Goal: Information Seeking & Learning: Learn about a topic

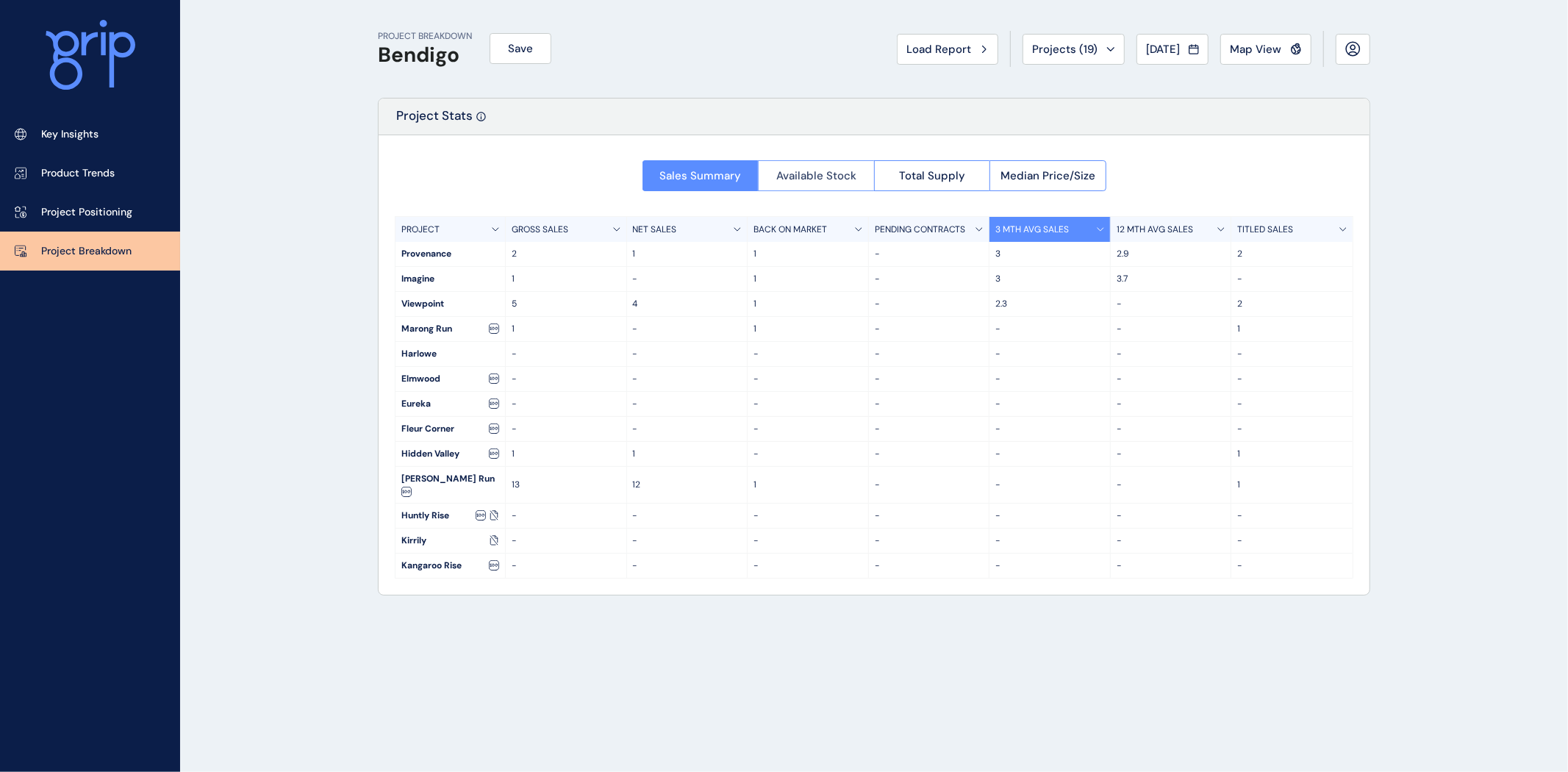
click at [813, 172] on span "Available Stock" at bounding box center [816, 176] width 80 height 14
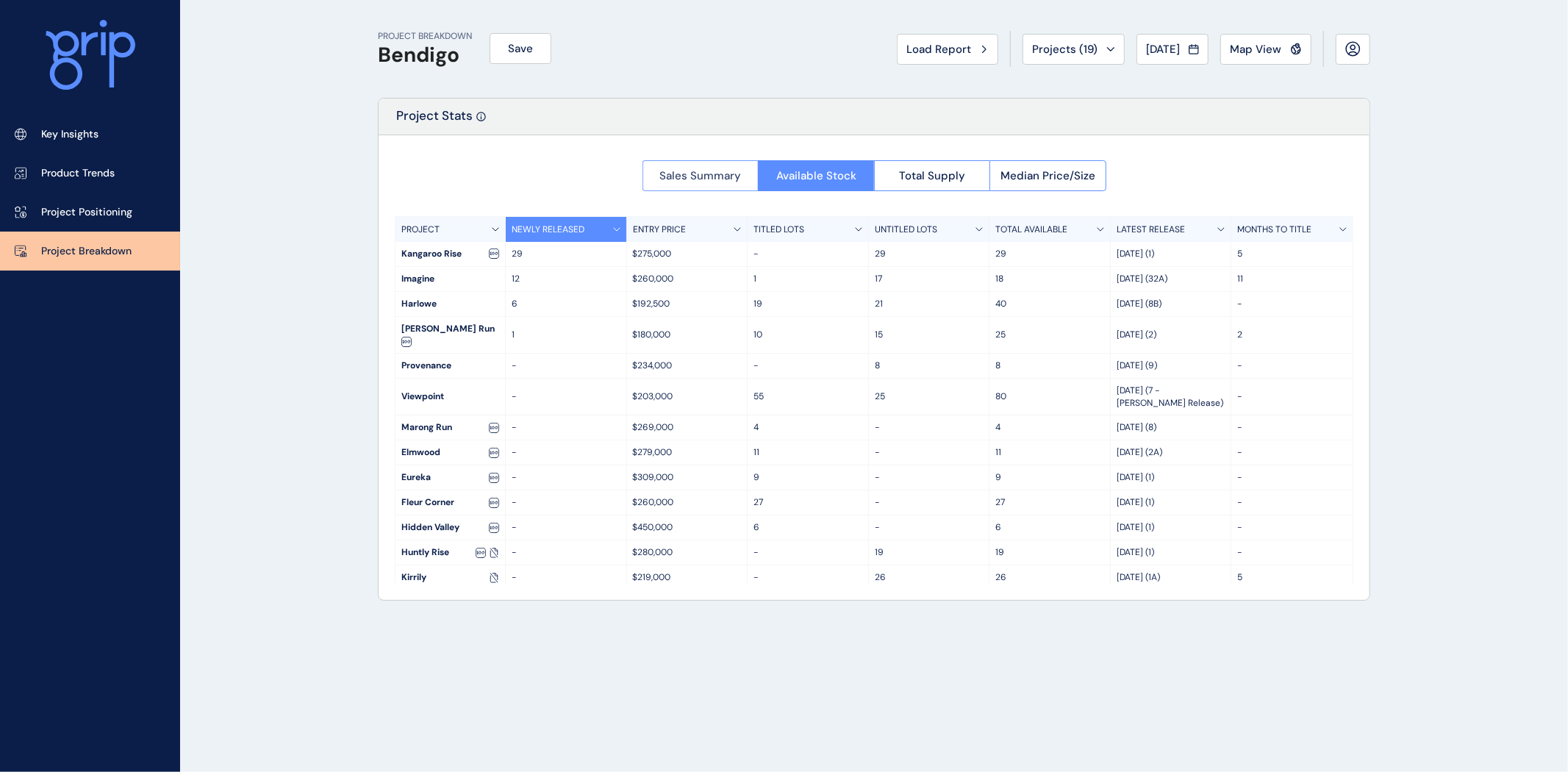
click at [718, 178] on span "Sales Summary" at bounding box center [700, 176] width 82 height 14
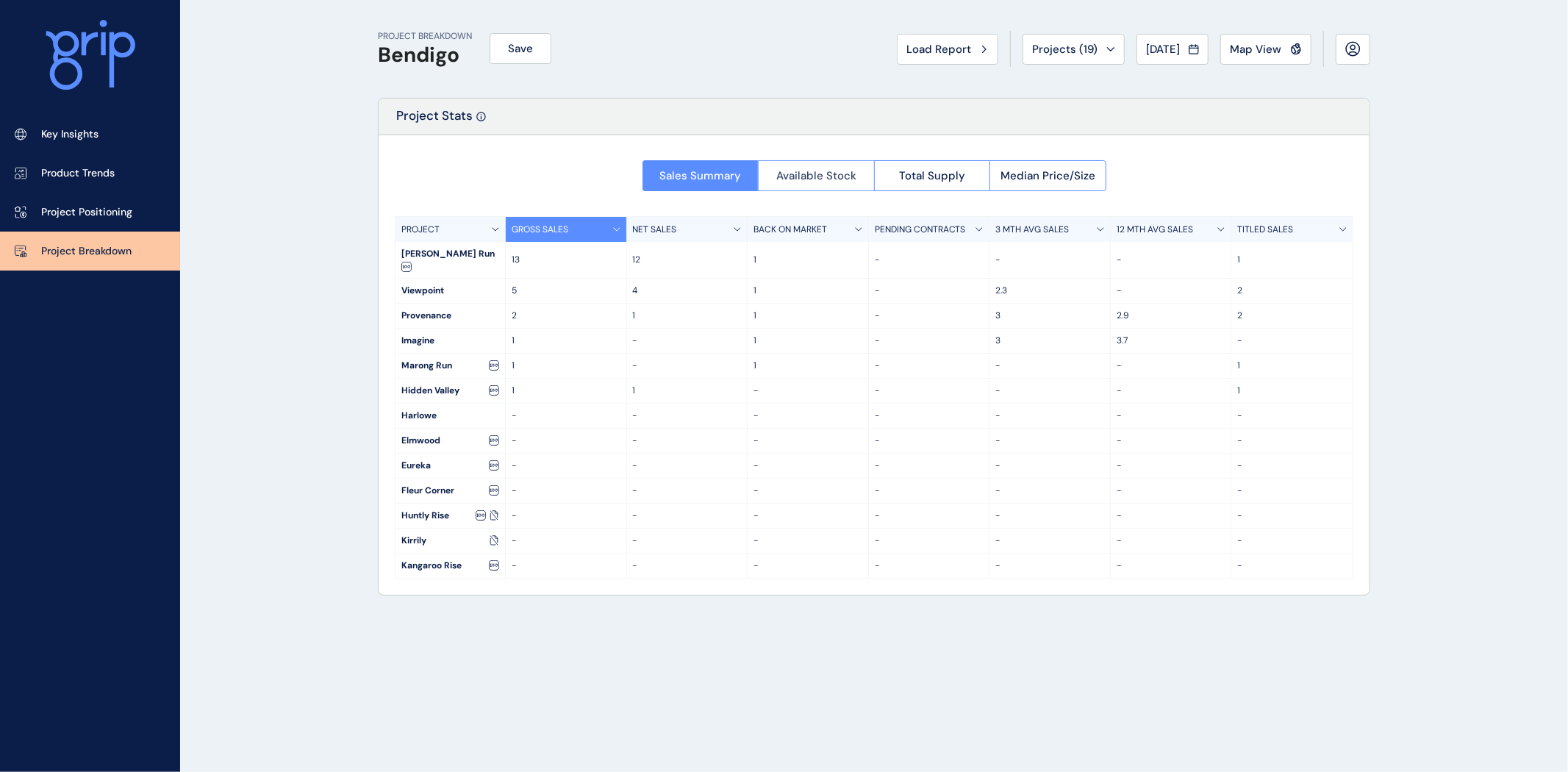
click at [843, 180] on span "Available Stock" at bounding box center [816, 176] width 80 height 14
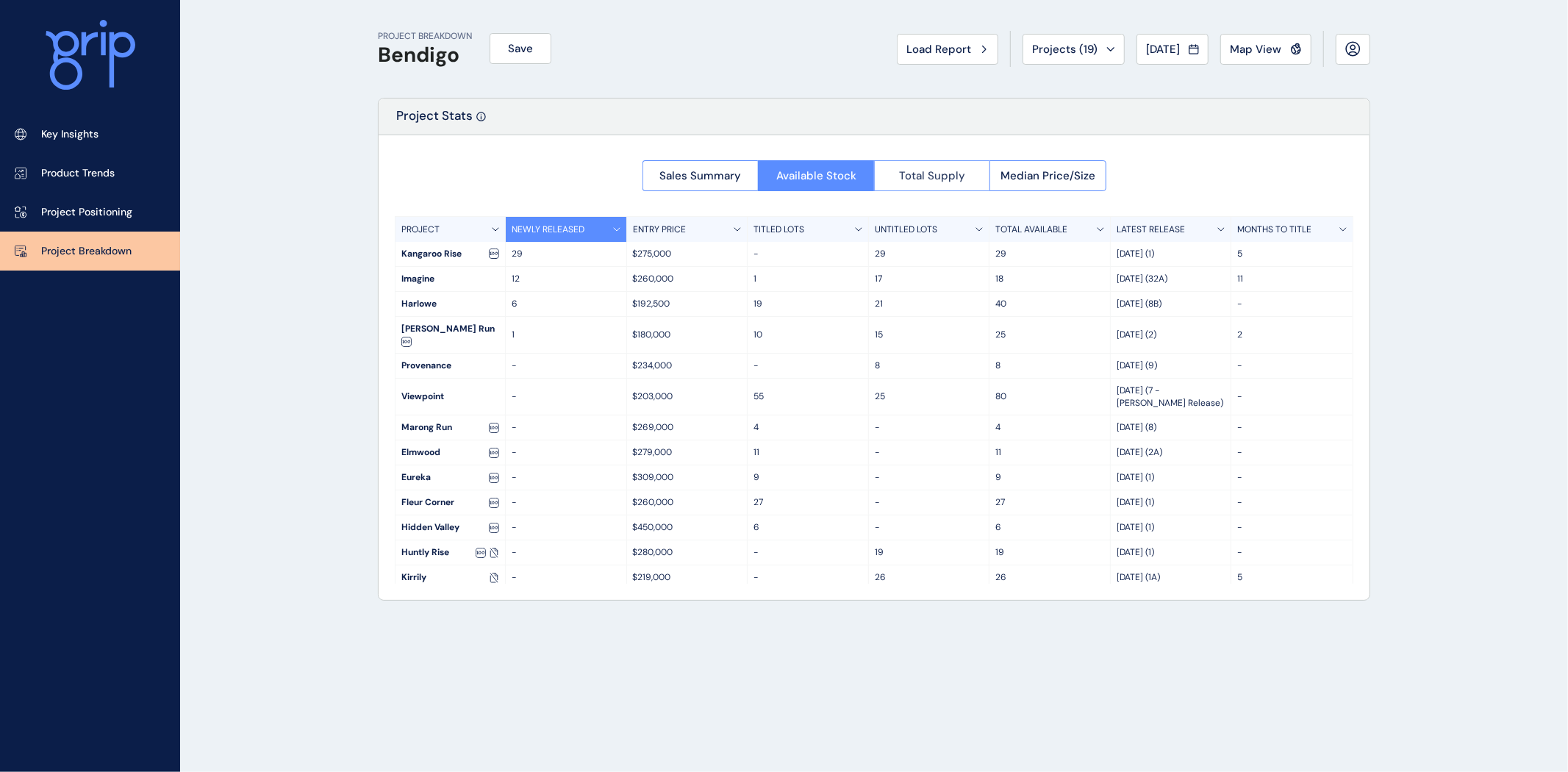
click at [942, 173] on span "Total Supply" at bounding box center [932, 176] width 66 height 14
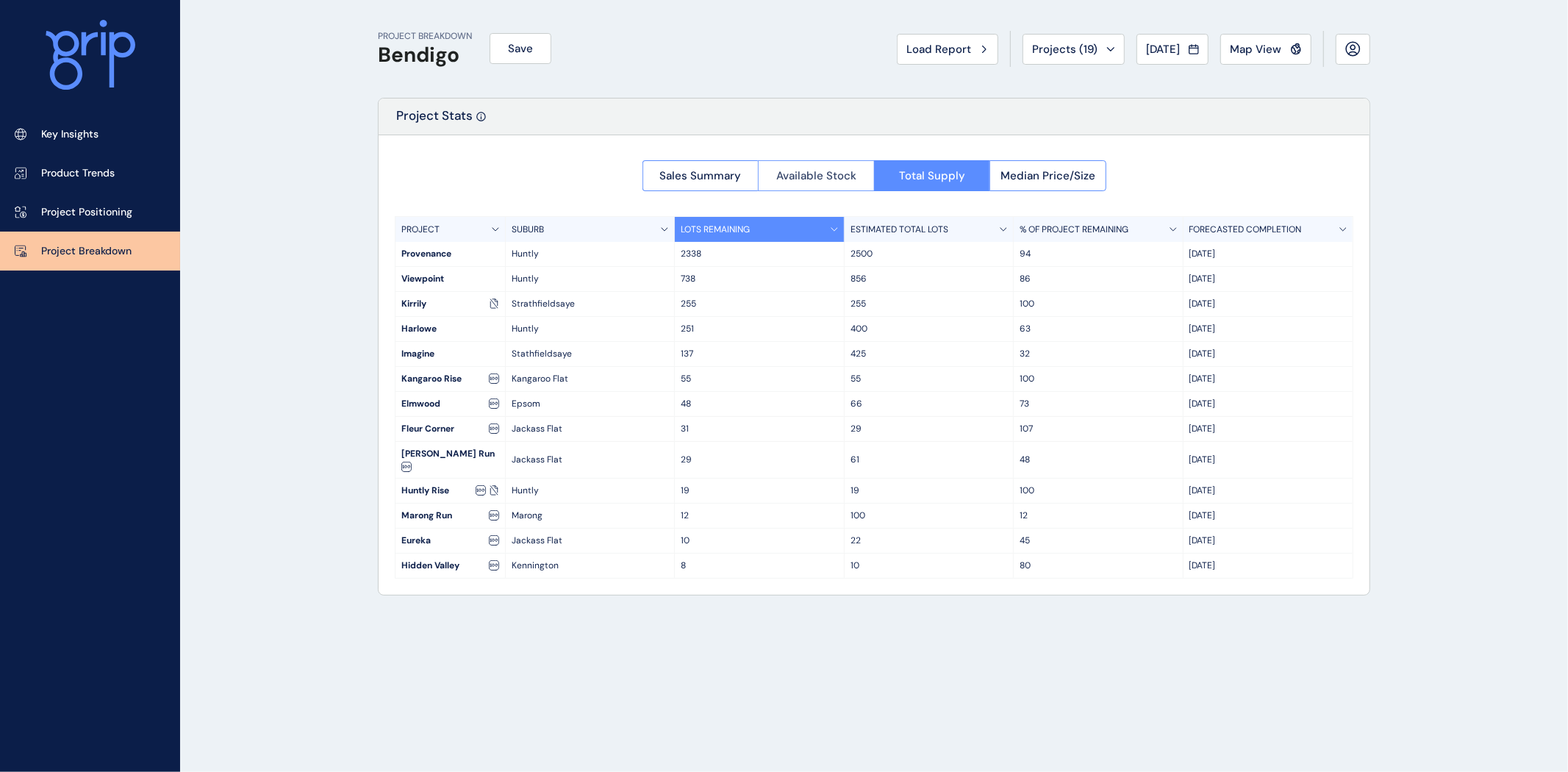
click at [806, 177] on span "Available Stock" at bounding box center [816, 176] width 80 height 14
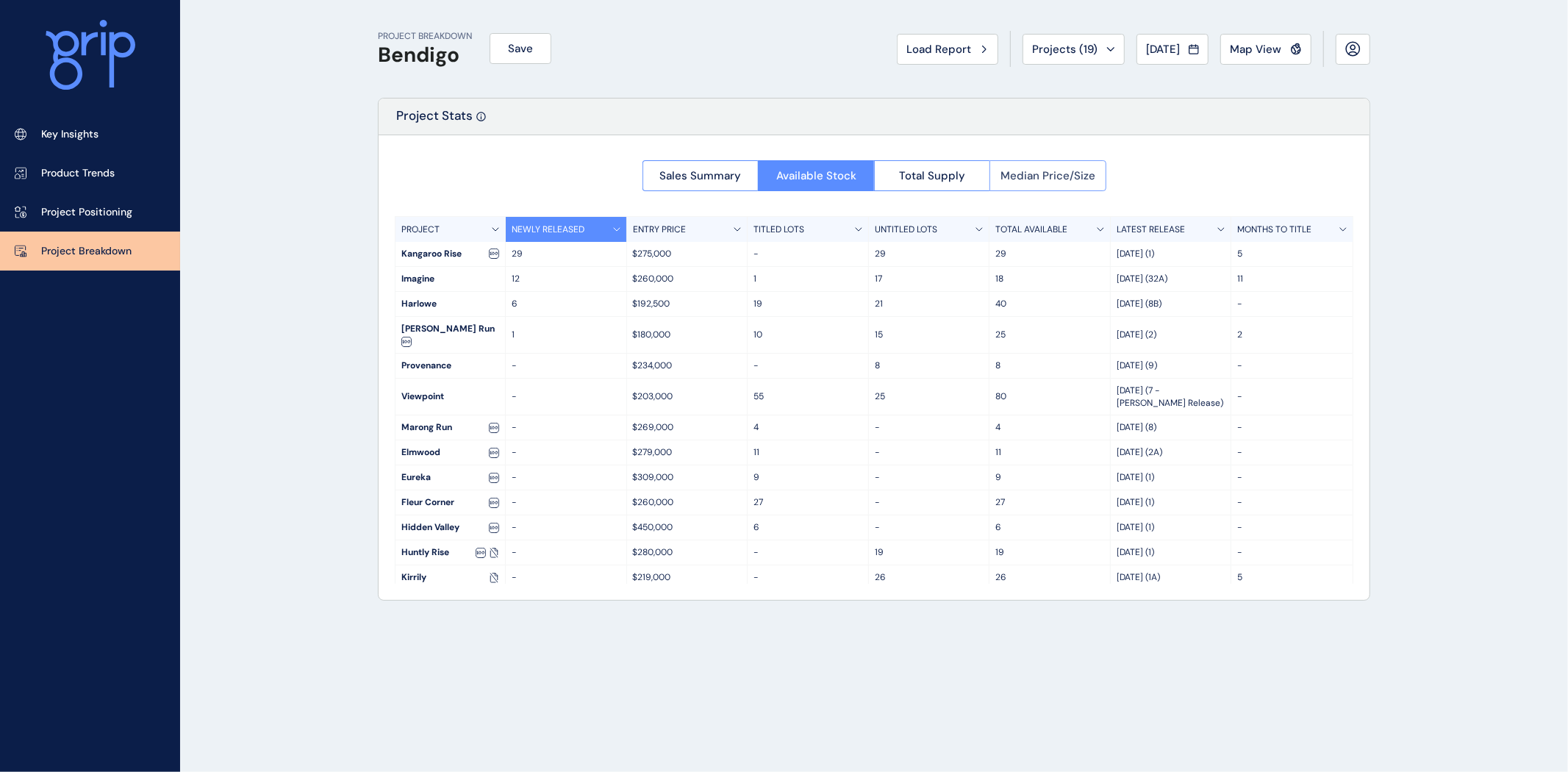
click at [1062, 173] on span "Median Price/Size" at bounding box center [1047, 176] width 95 height 14
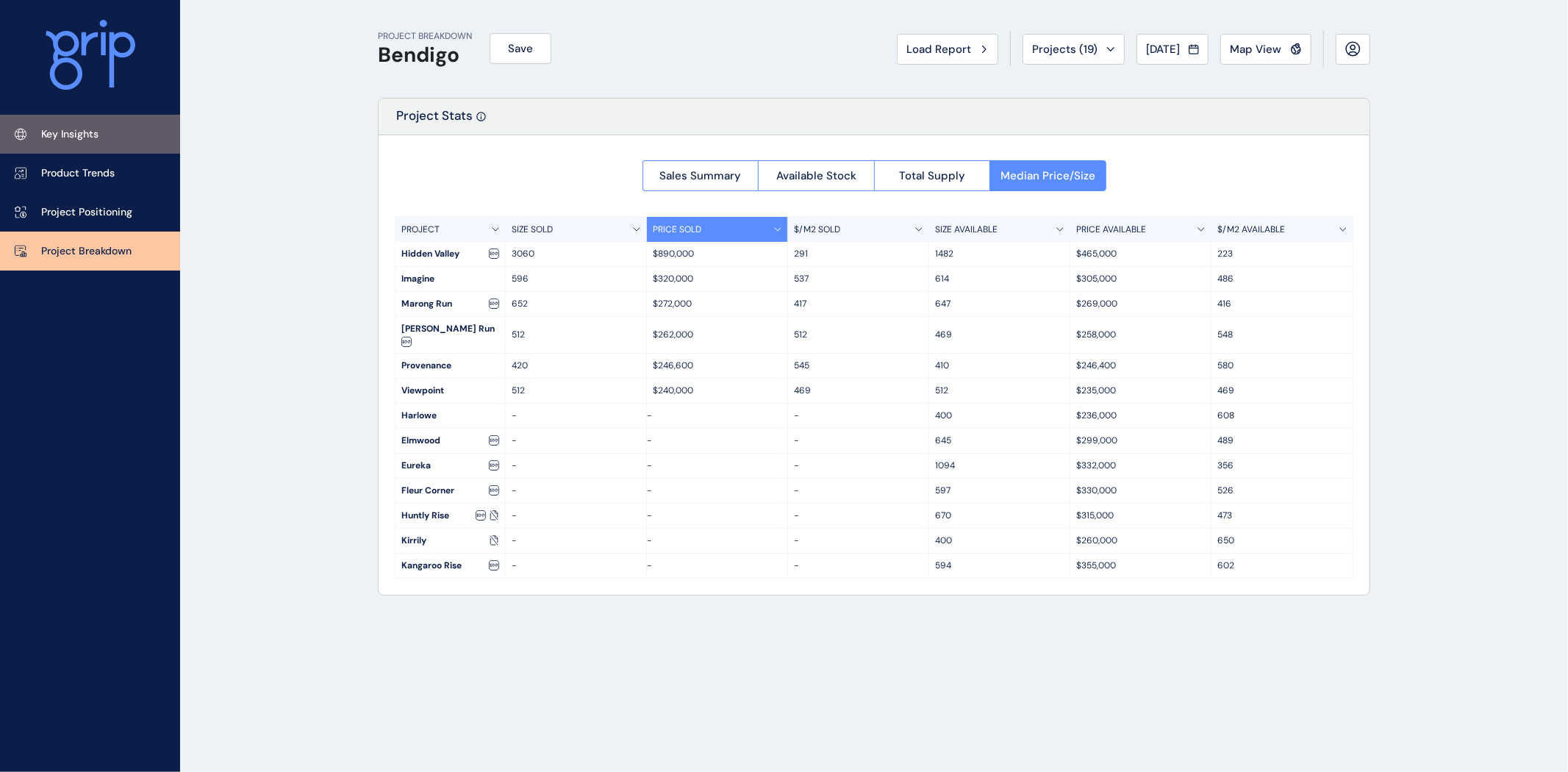
click at [71, 130] on p "Key Insights" at bounding box center [70, 134] width 57 height 14
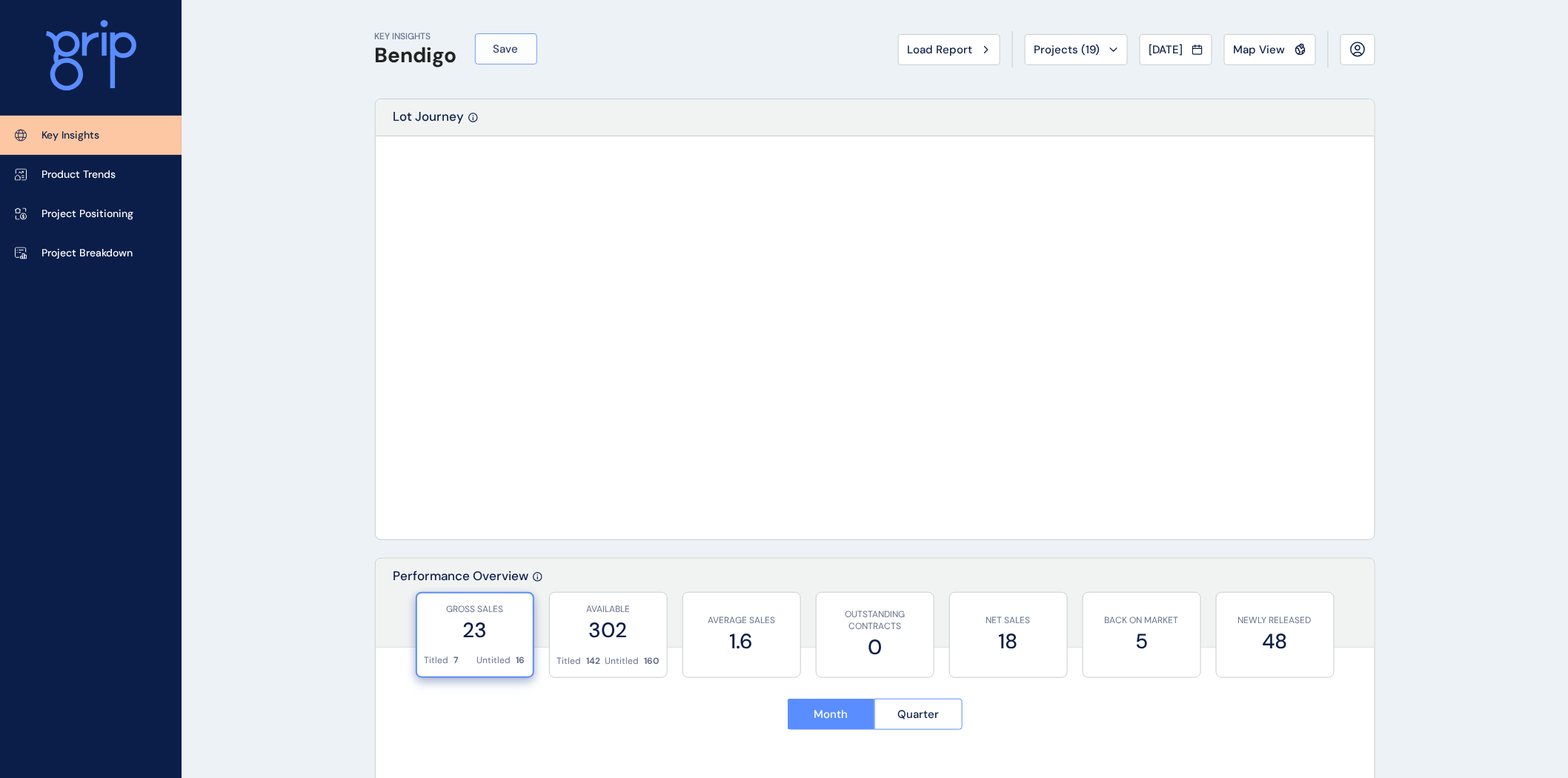
click at [513, 54] on span "Save" at bounding box center [506, 49] width 25 height 14
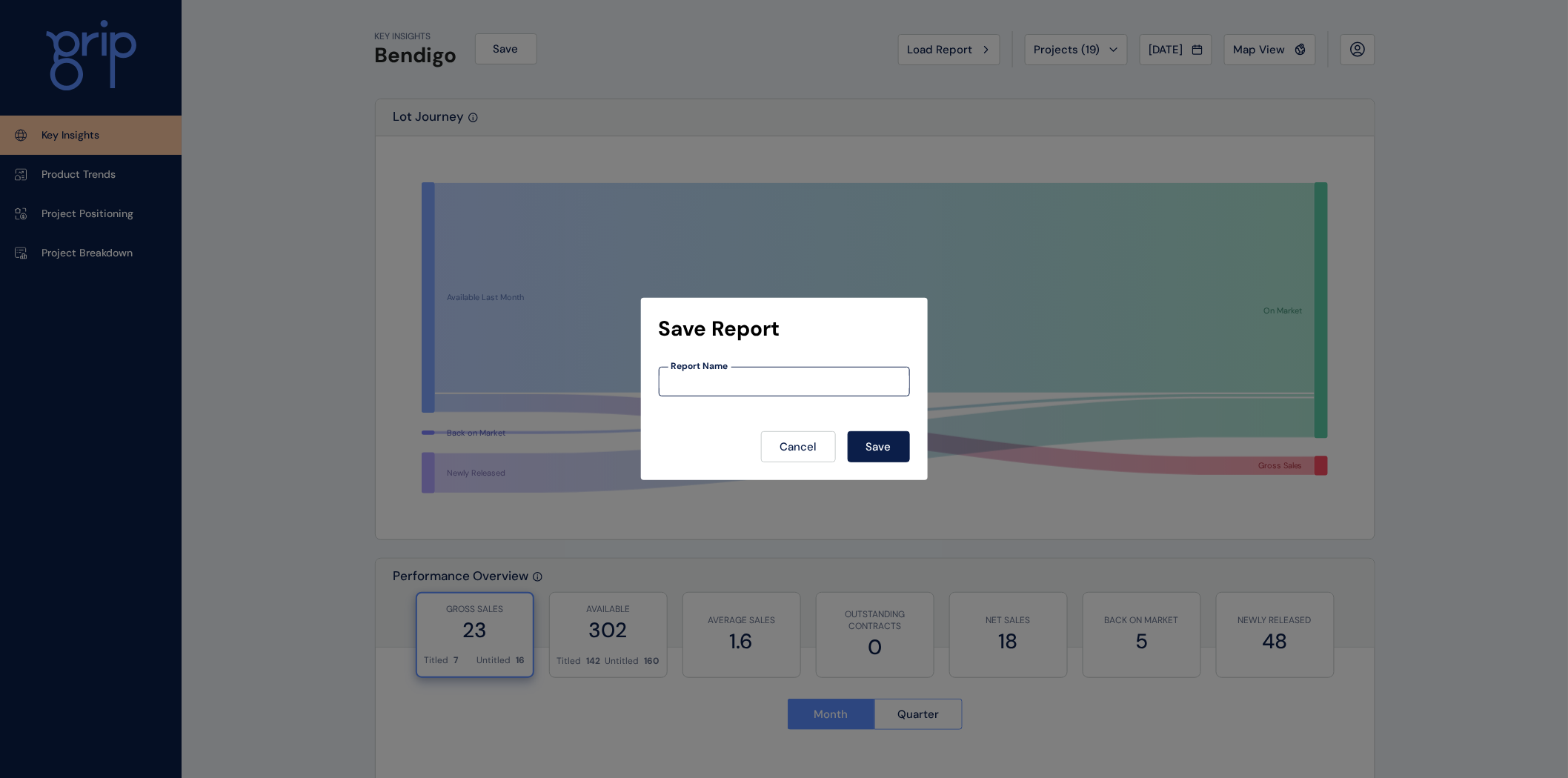
click at [738, 378] on input at bounding box center [784, 382] width 250 height 13
type input "*******"
click at [906, 437] on button "Save" at bounding box center [879, 446] width 62 height 31
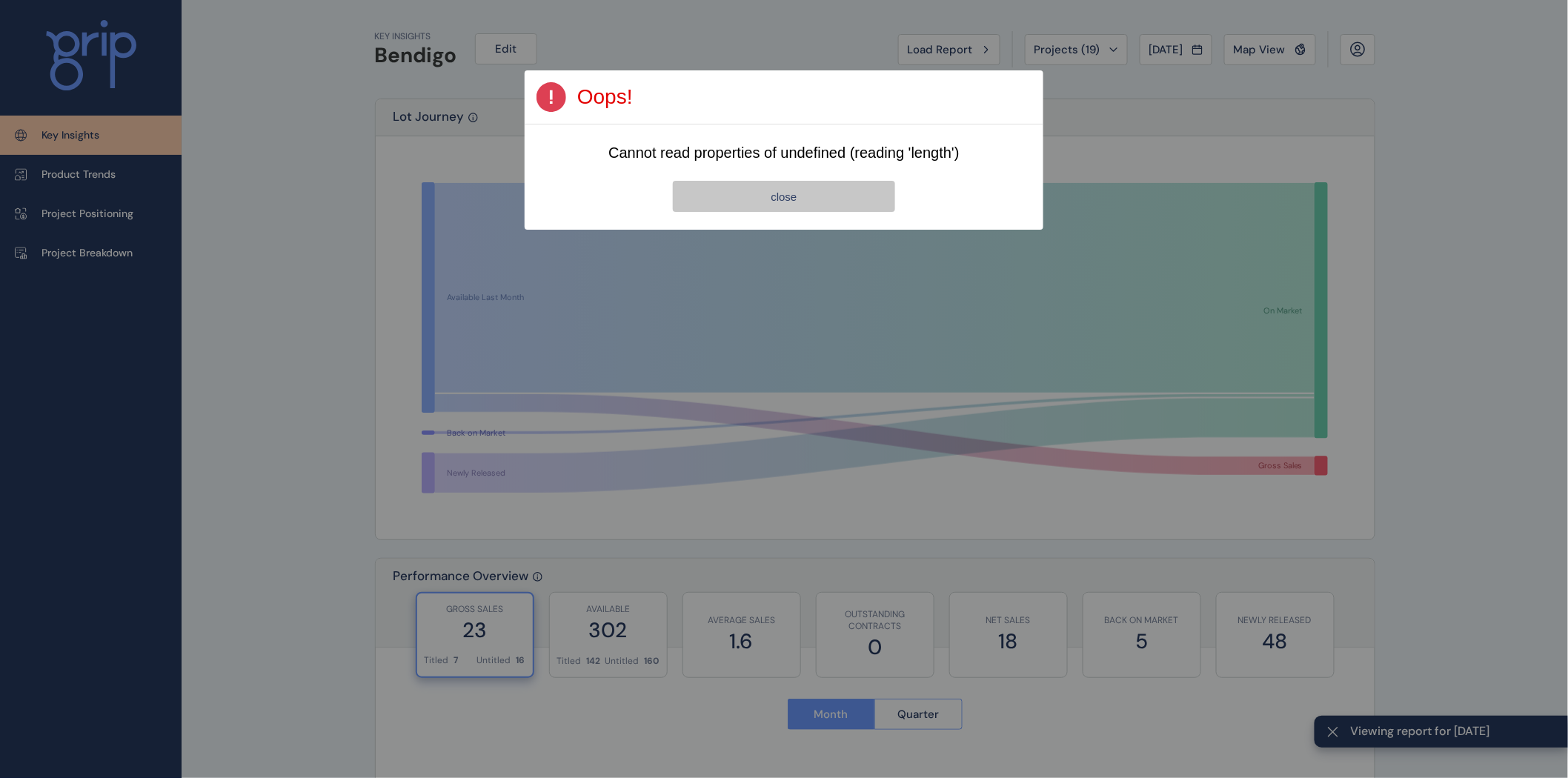
click at [848, 196] on button "close" at bounding box center [784, 196] width 222 height 31
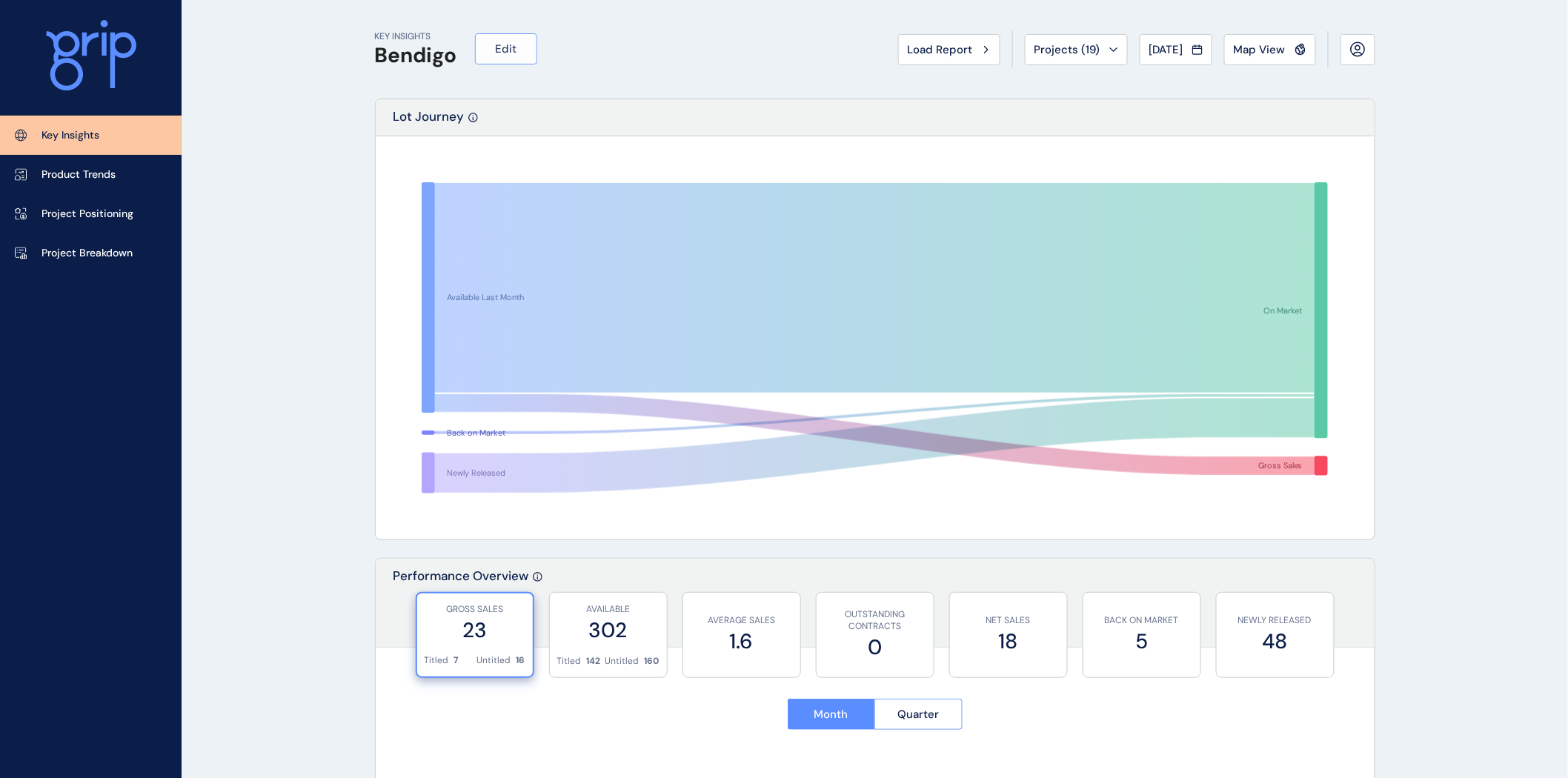
click at [506, 46] on span "Edit" at bounding box center [506, 49] width 22 height 14
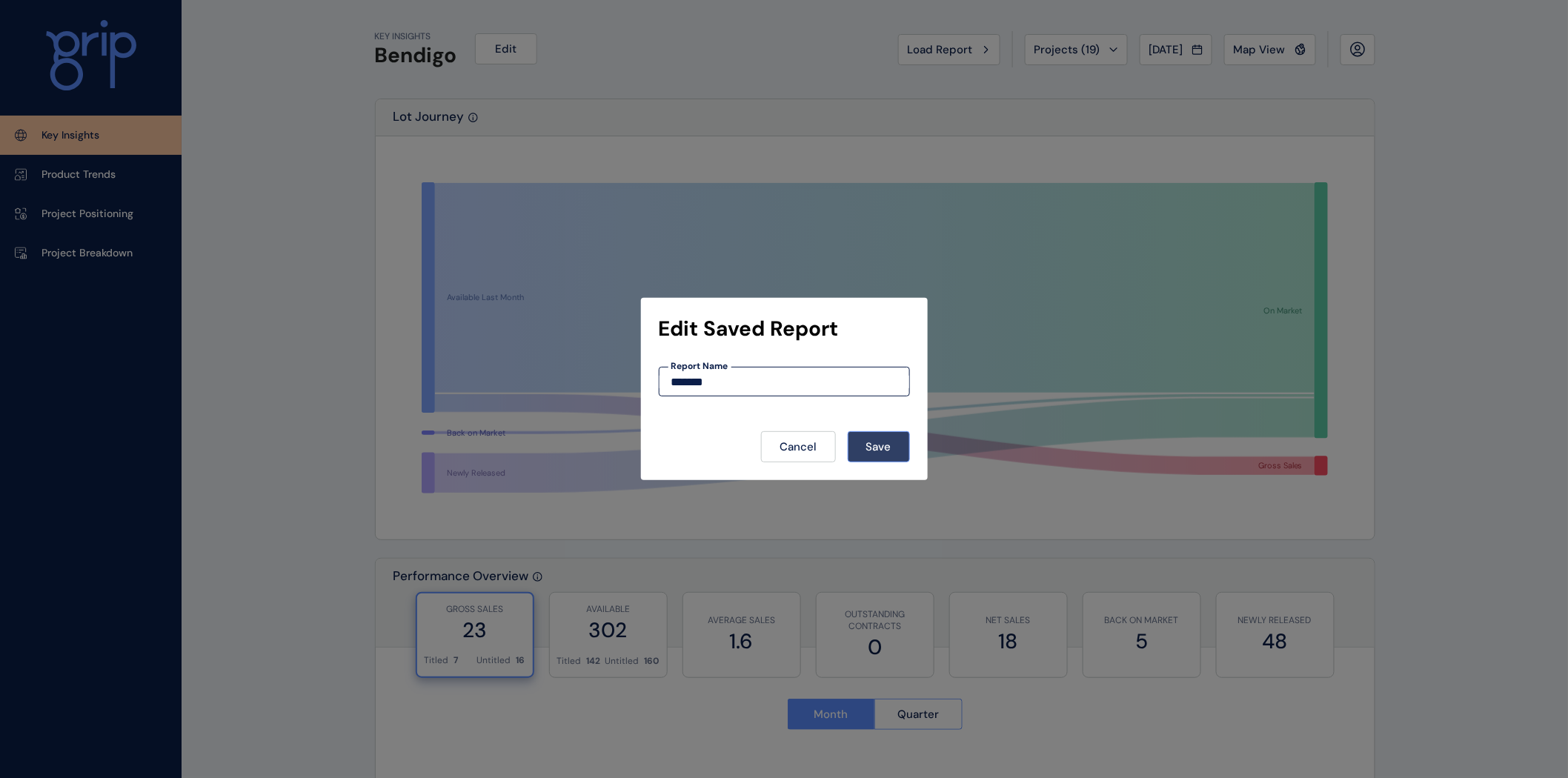
click at [908, 449] on button "Save" at bounding box center [879, 446] width 62 height 31
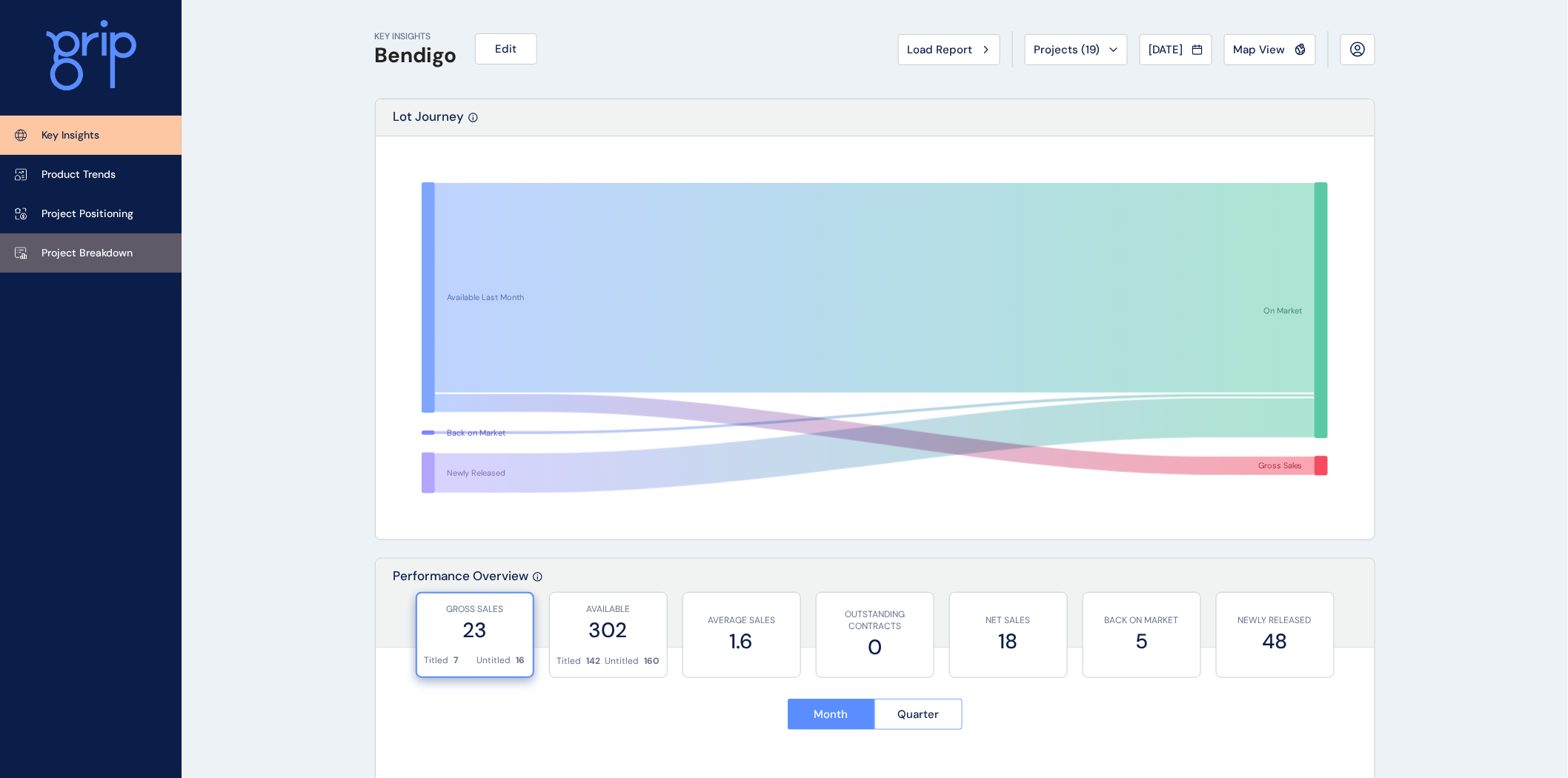
click at [50, 237] on link "Project Breakdown" at bounding box center [91, 252] width 182 height 39
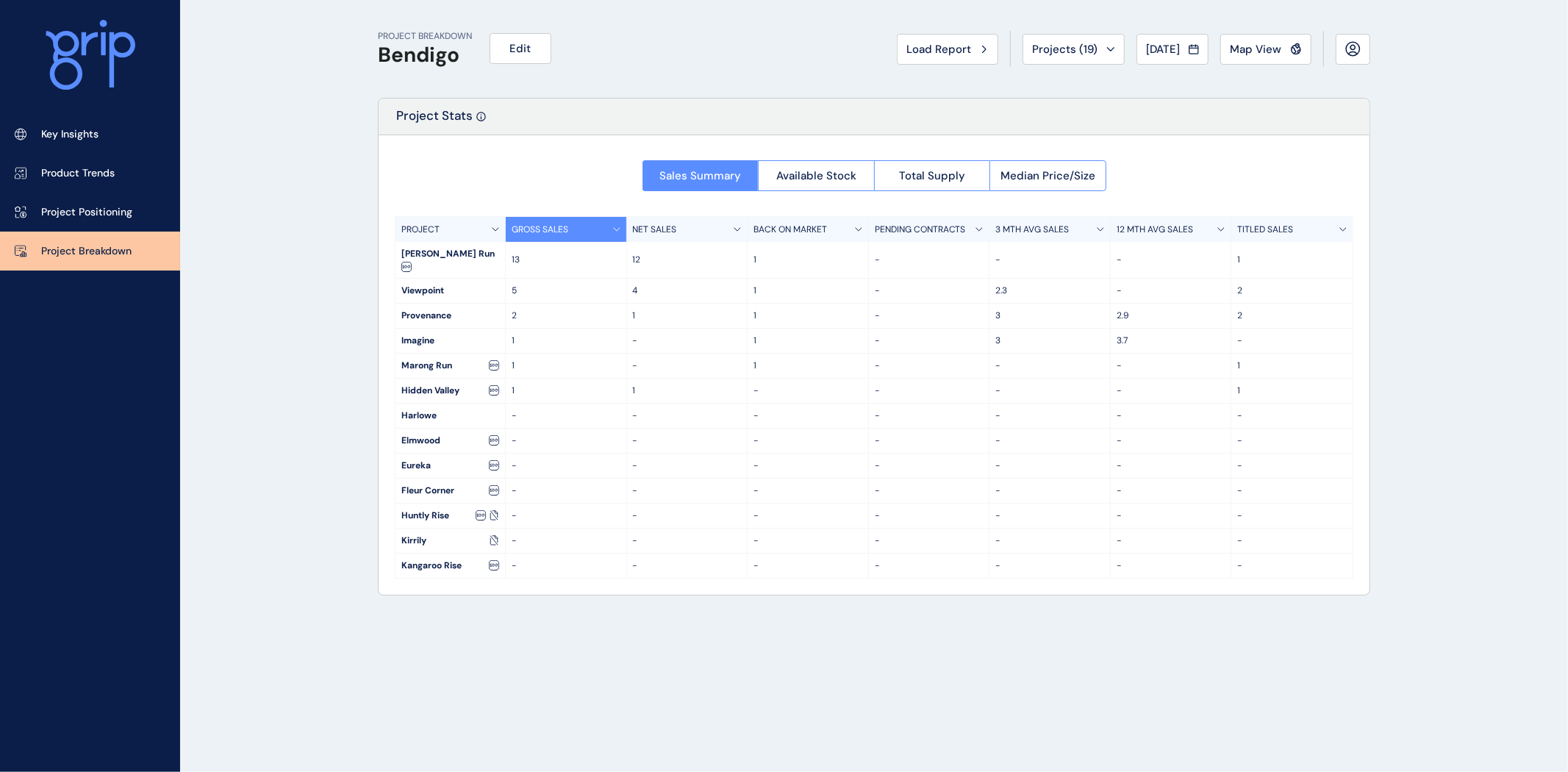
click at [1153, 228] on p "12 MTH AVG SALES" at bounding box center [1155, 230] width 76 height 13
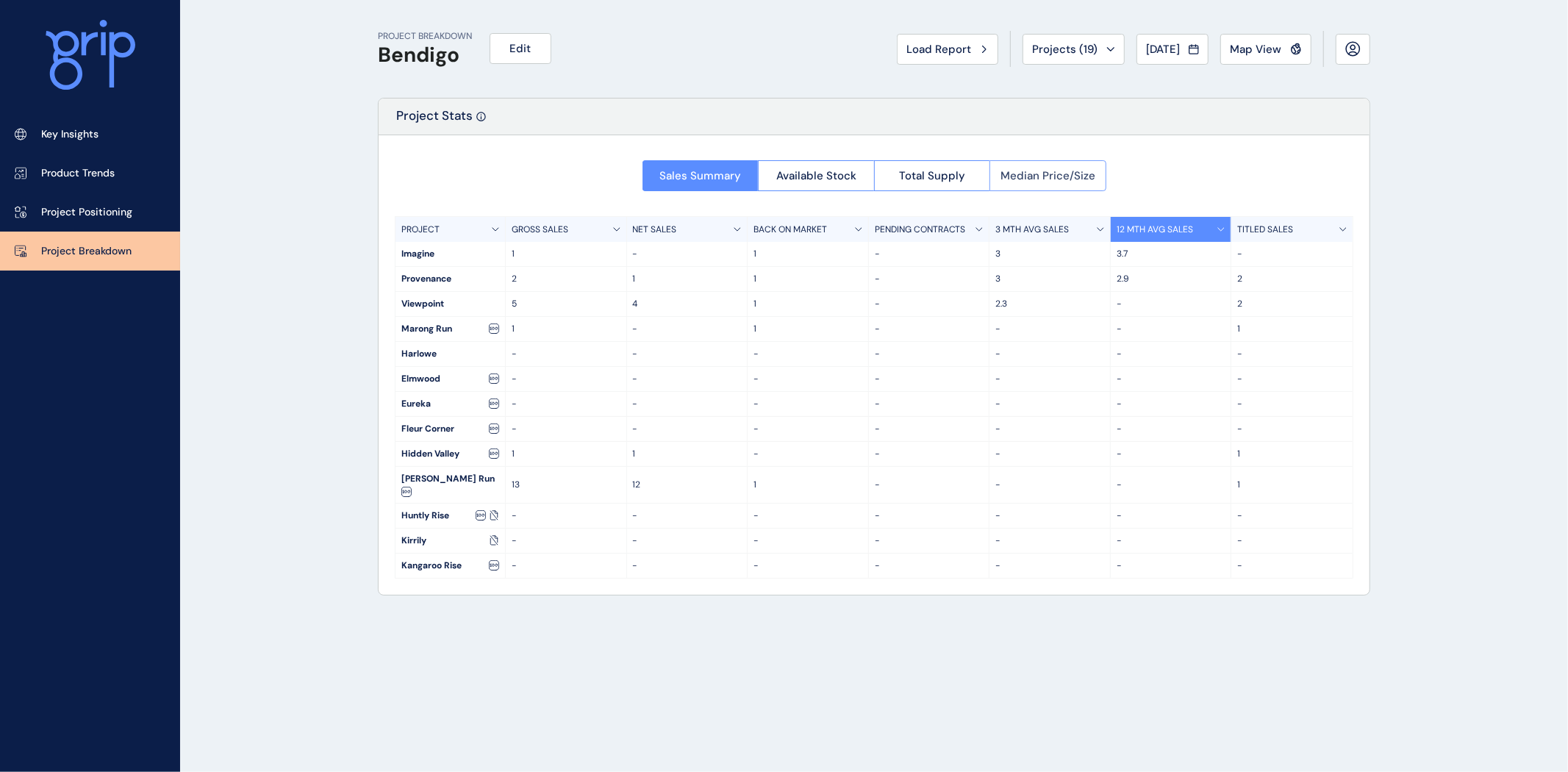
click at [1022, 178] on span "Median Price/Size" at bounding box center [1047, 176] width 95 height 14
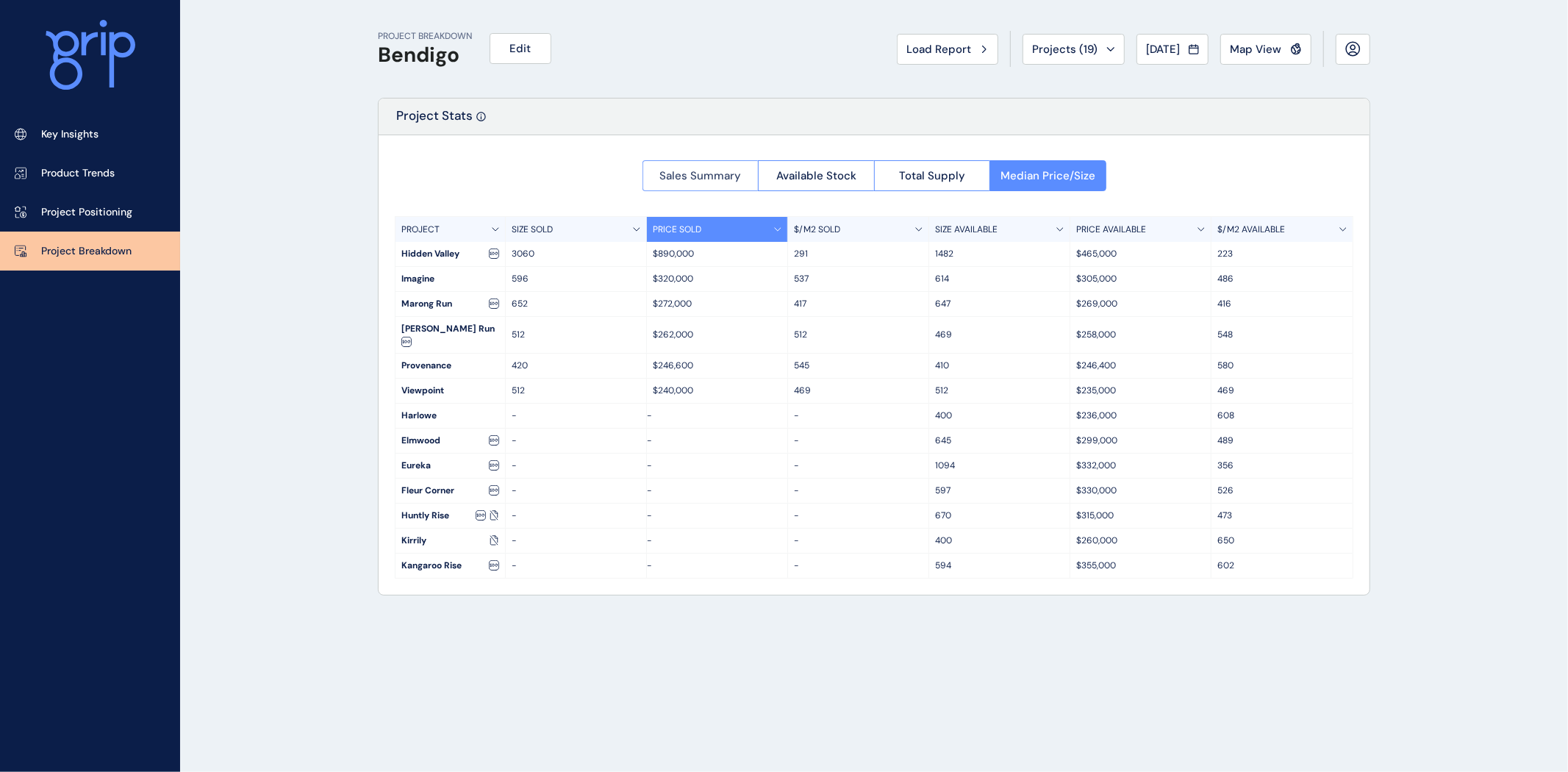
click at [716, 179] on span "Sales Summary" at bounding box center [700, 176] width 82 height 14
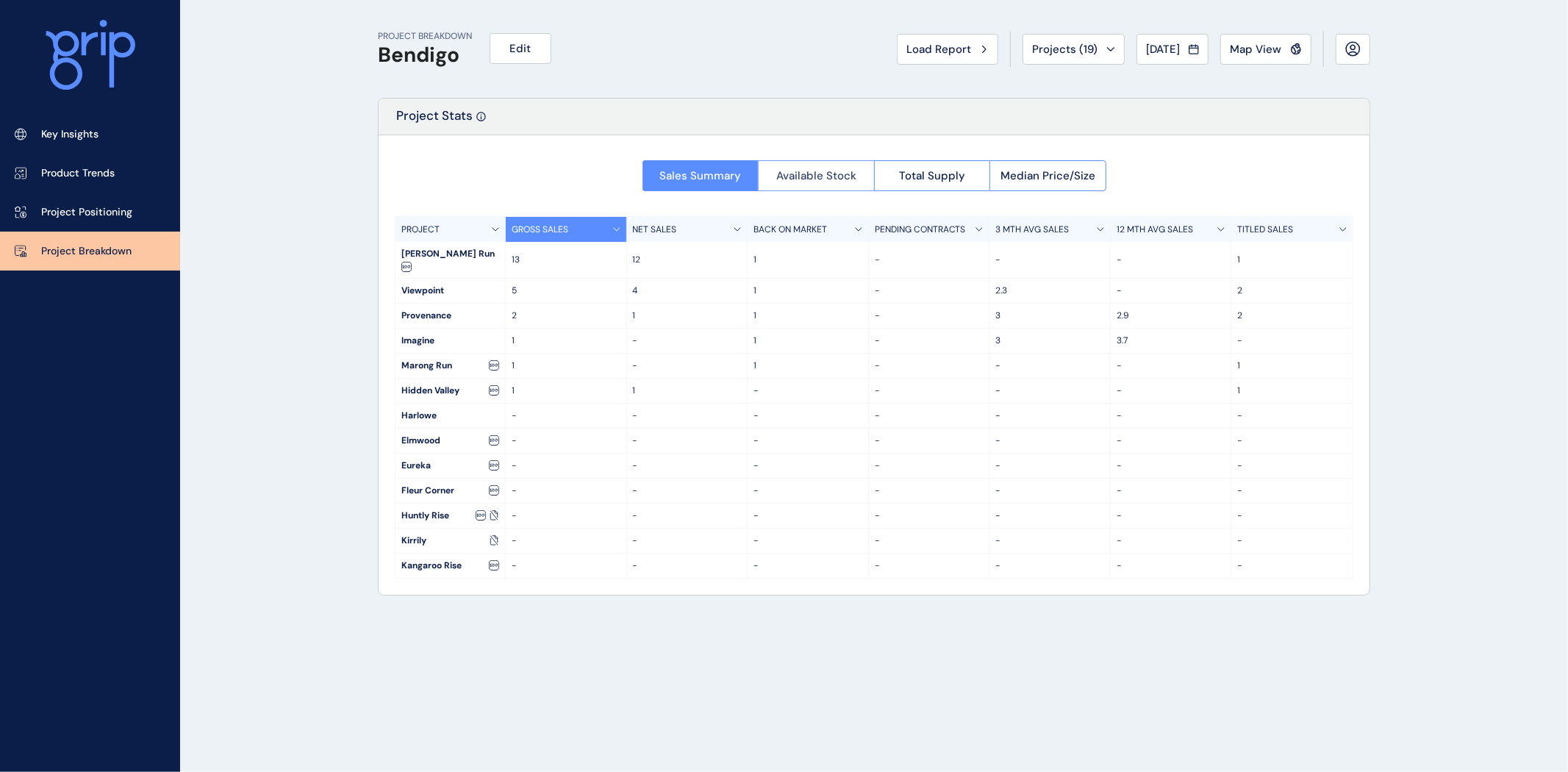
click at [831, 180] on span "Available Stock" at bounding box center [816, 176] width 80 height 14
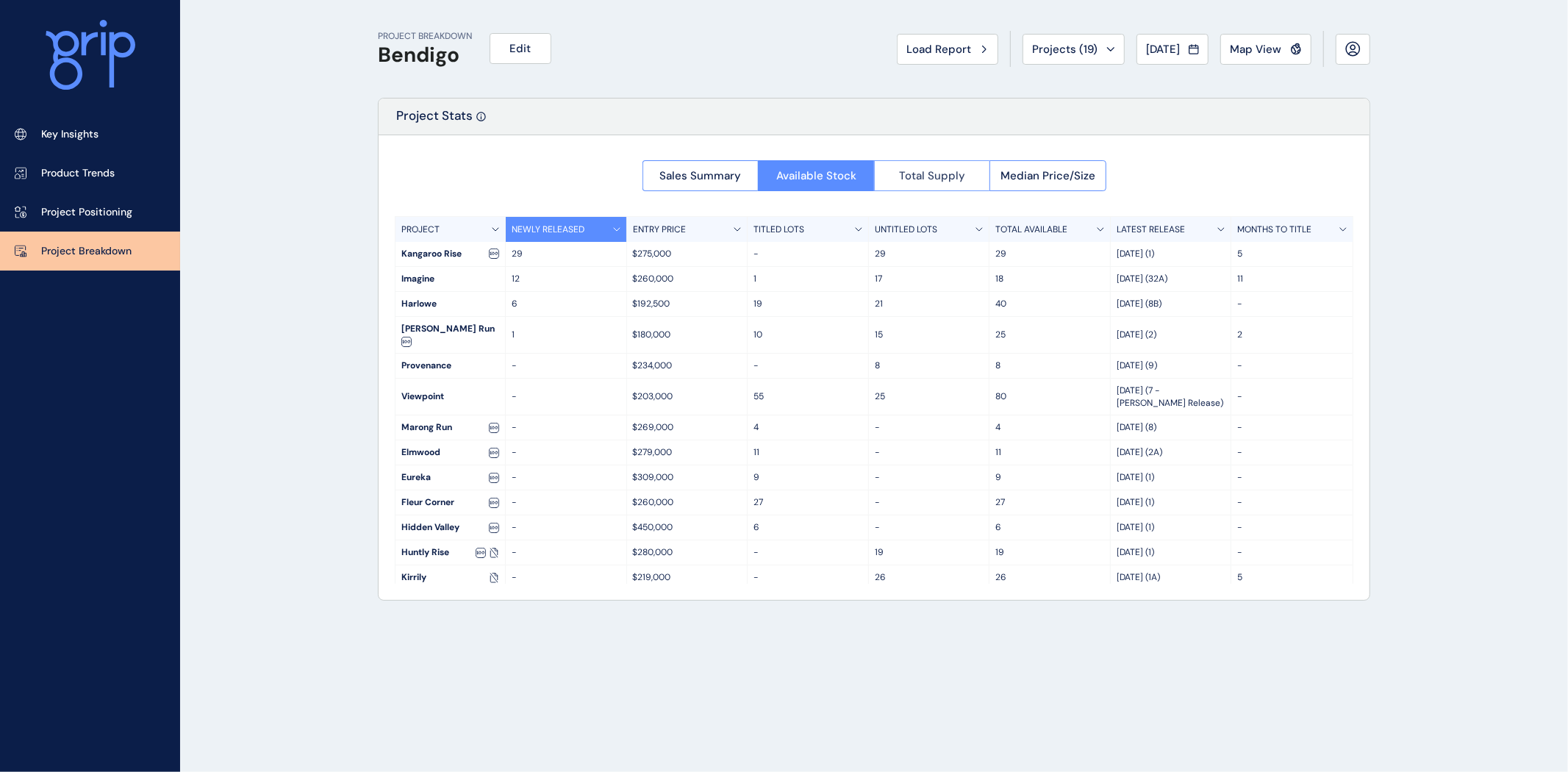
click at [930, 184] on button "Total Supply" at bounding box center [932, 176] width 116 height 31
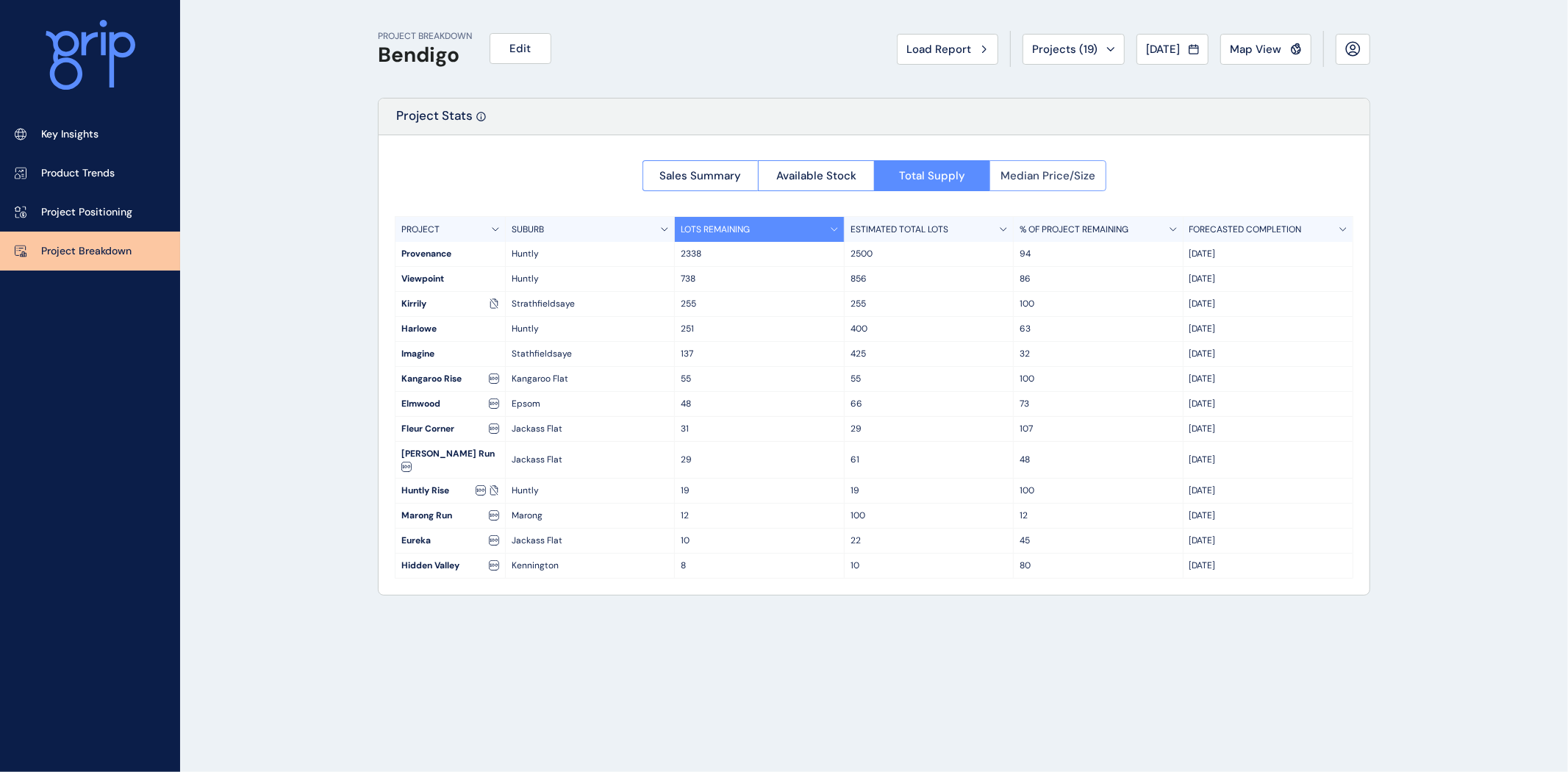
click at [1065, 165] on button "Median Price/Size" at bounding box center [1048, 176] width 117 height 31
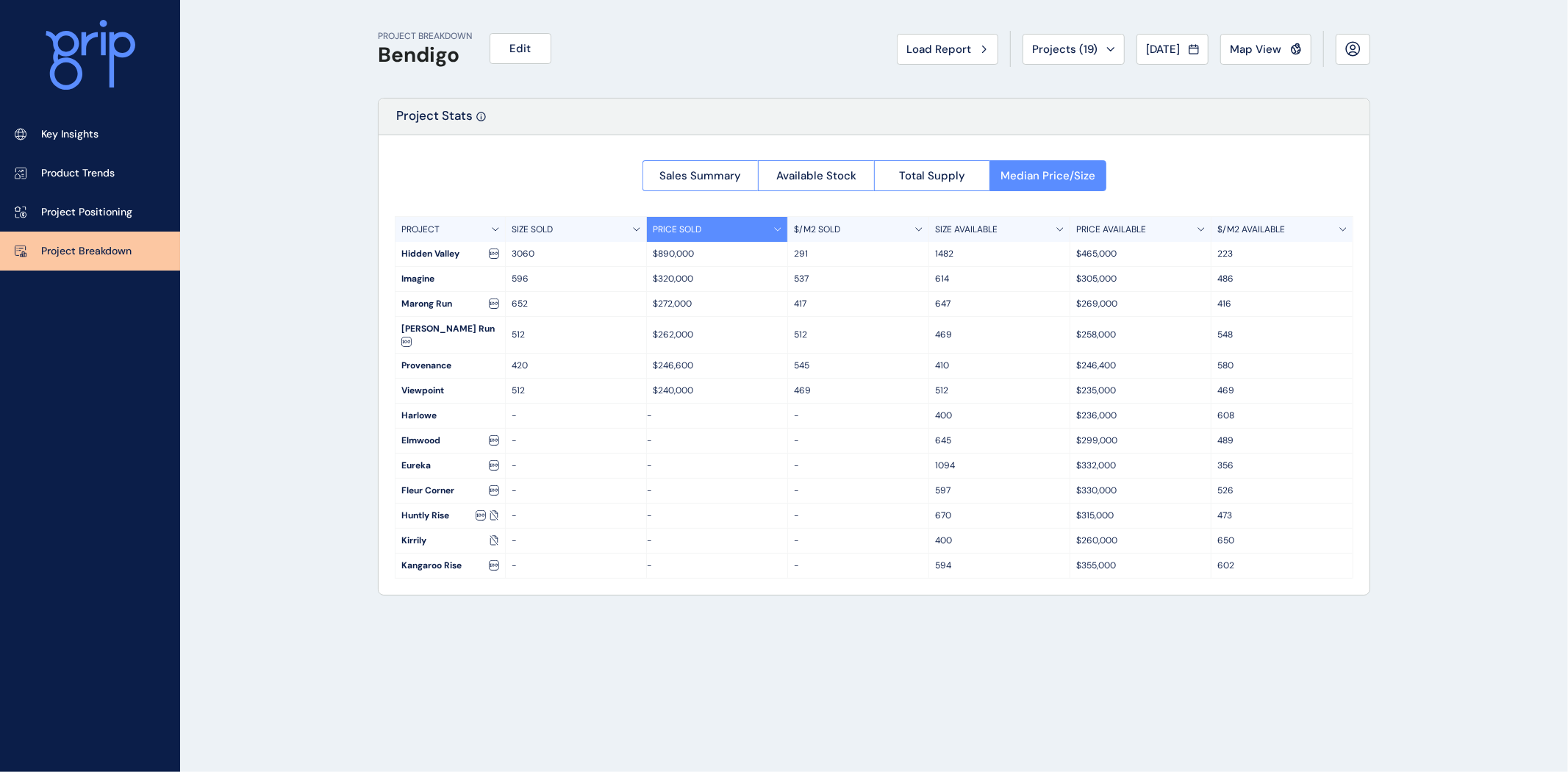
drag, startPoint x: 1228, startPoint y: 317, endPoint x: 1193, endPoint y: 320, distance: 35.1
click at [1228, 317] on div "548" at bounding box center [1283, 335] width 142 height 36
click at [825, 171] on span "Available Stock" at bounding box center [816, 176] width 80 height 14
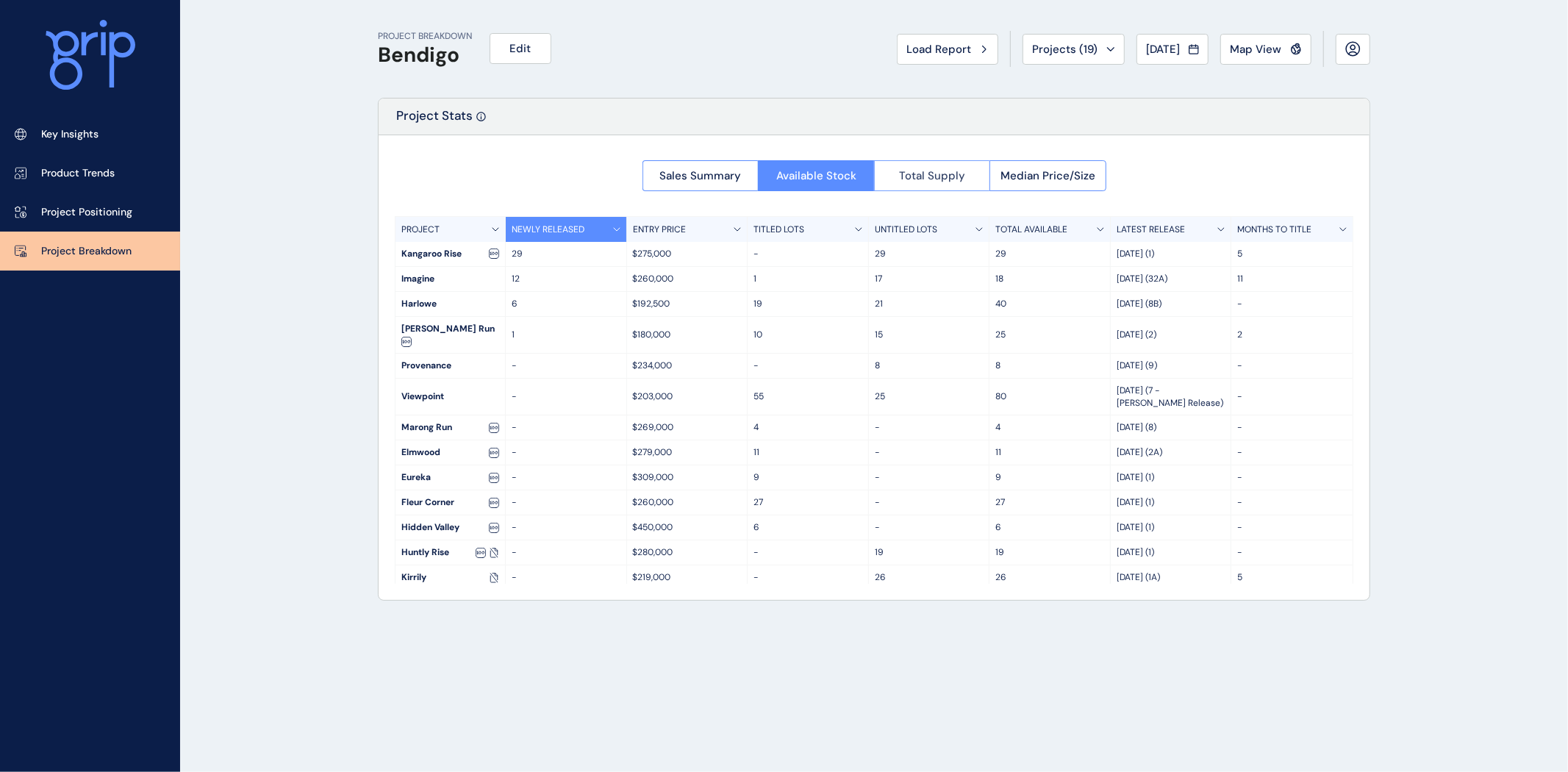
click at [922, 177] on span "Total Supply" at bounding box center [932, 176] width 66 height 14
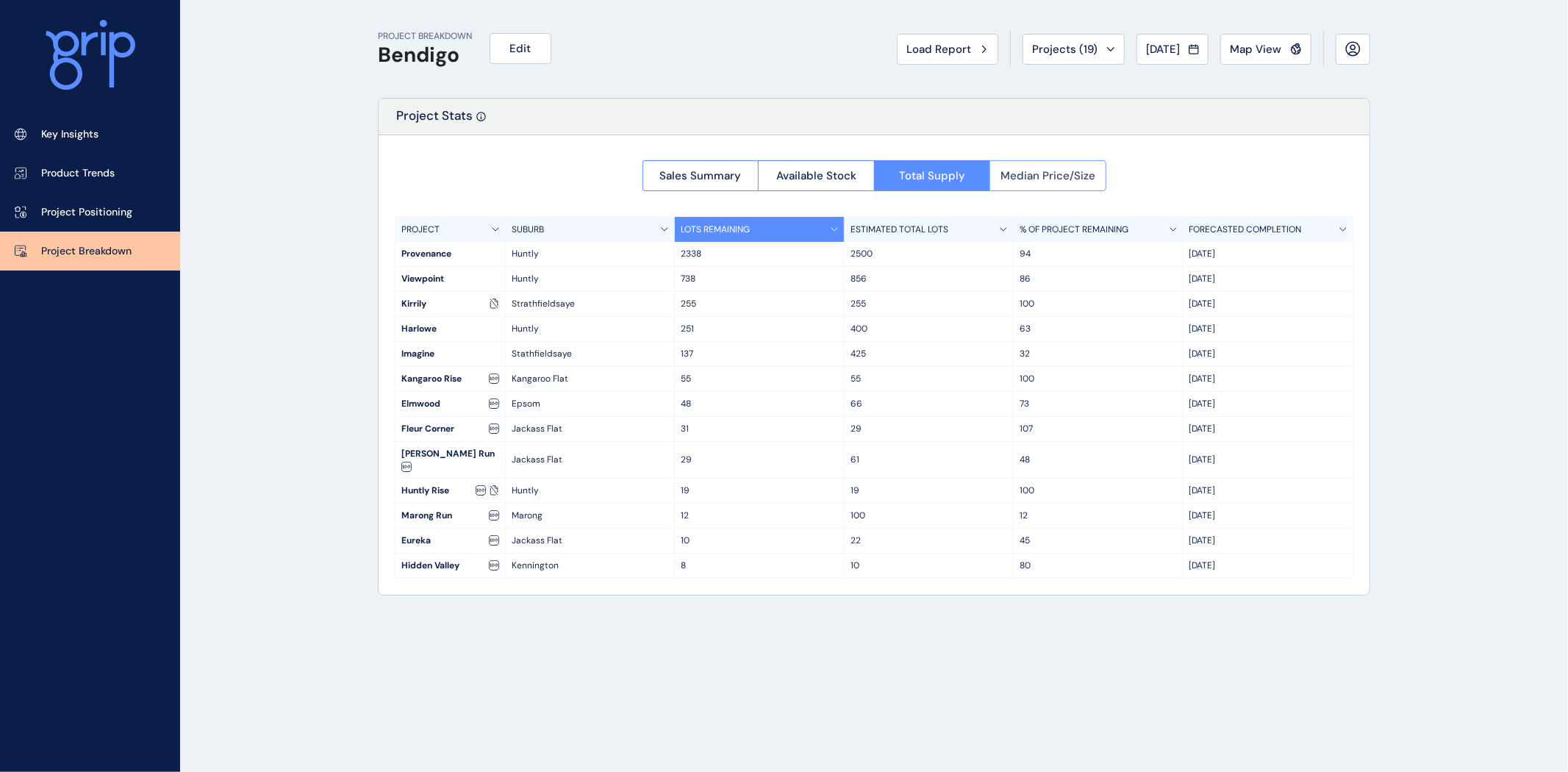
click at [1087, 171] on span "Median Price/Size" at bounding box center [1047, 176] width 95 height 14
